Goal: Information Seeking & Learning: Understand process/instructions

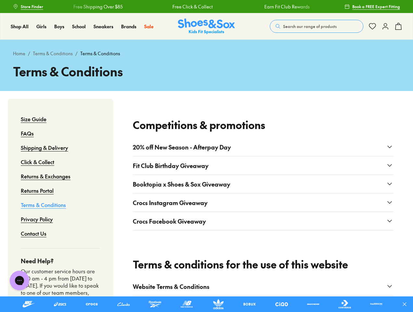
click at [407, 304] on icon at bounding box center [405, 304] width 6 height 6
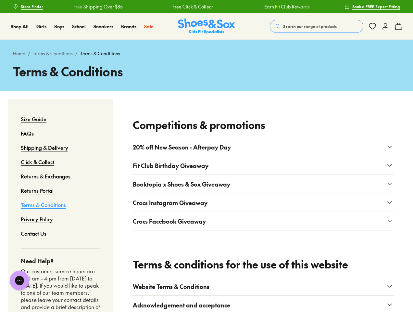
click at [317, 26] on span "Search our range of products" at bounding box center [310, 26] width 54 height 6
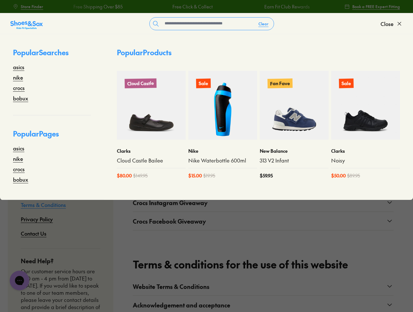
click at [264, 24] on button "Clear" at bounding box center [263, 24] width 20 height 12
click at [392, 24] on span "Close" at bounding box center [387, 24] width 13 height 8
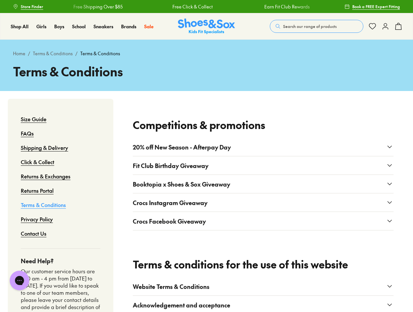
click at [399, 26] on icon at bounding box center [399, 26] width 8 height 8
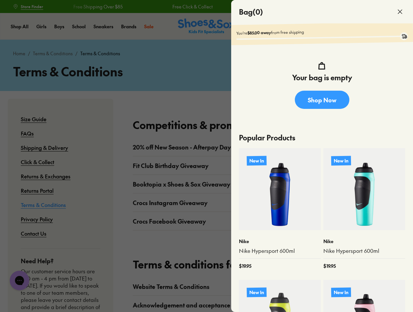
click at [263, 147] on div at bounding box center [206, 156] width 413 height 312
click at [263, 165] on button "Fit Club Birthday Giveaway" at bounding box center [263, 165] width 261 height 18
